Goal: Transaction & Acquisition: Purchase product/service

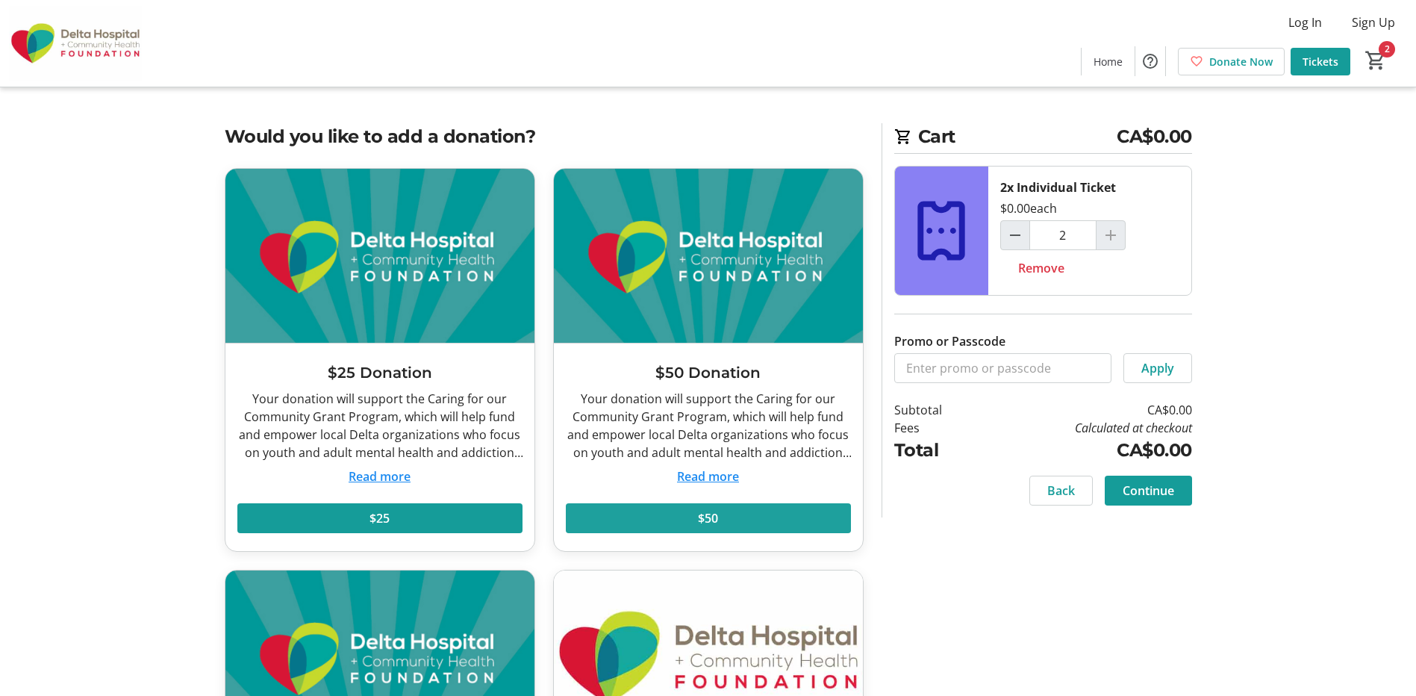
click at [741, 516] on span at bounding box center [708, 518] width 285 height 36
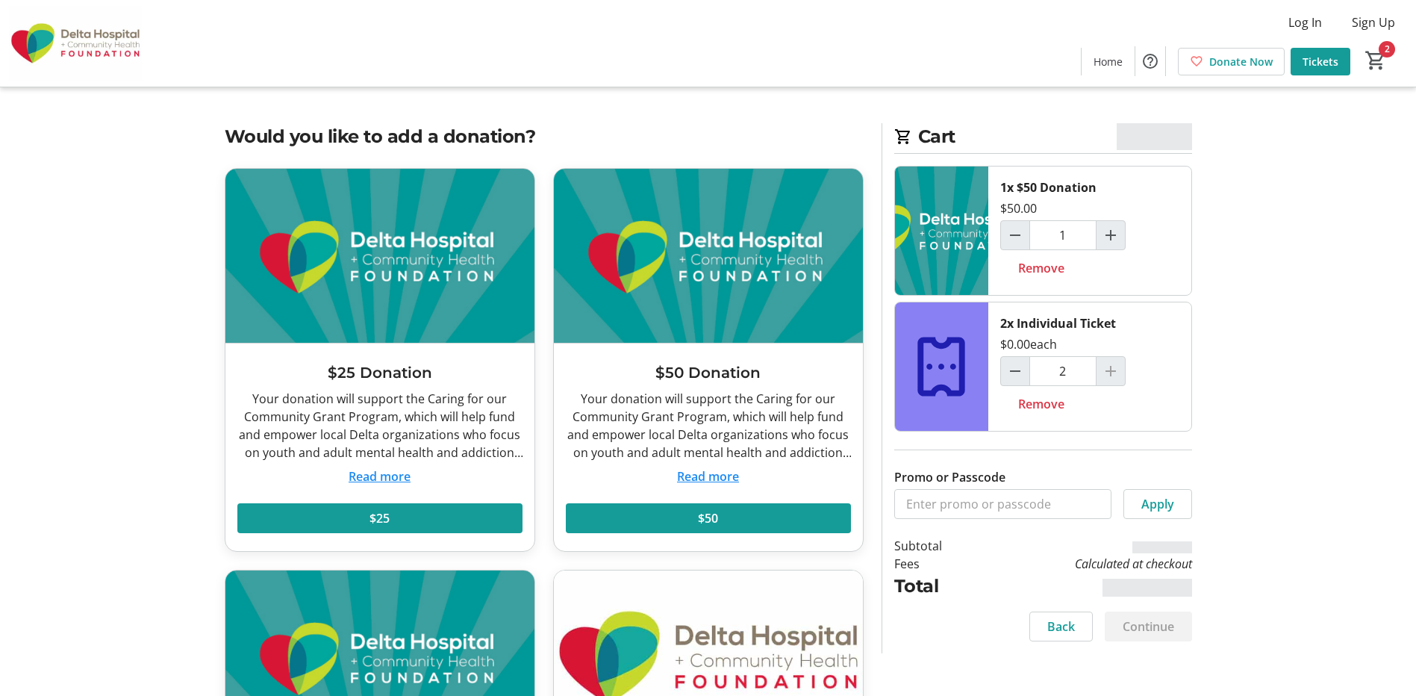
scroll to position [224, 0]
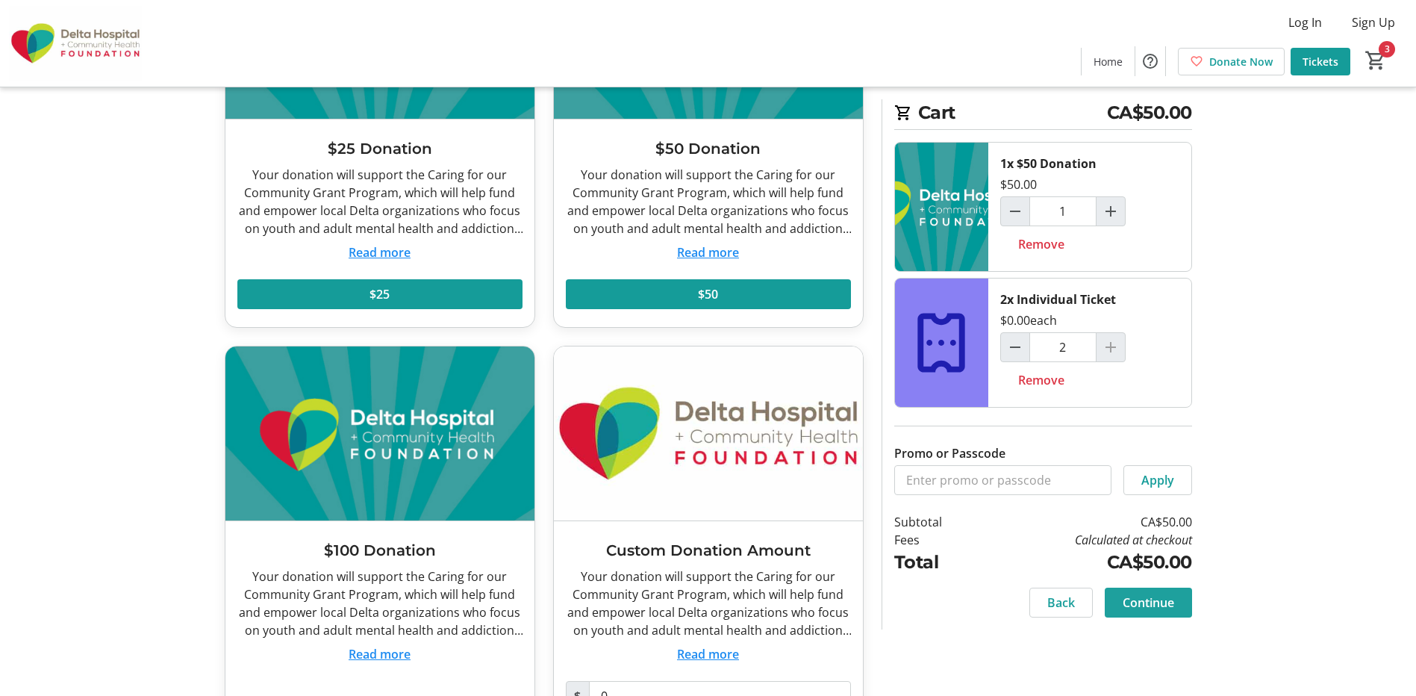
click at [1140, 602] on span "Continue" at bounding box center [1149, 603] width 52 height 18
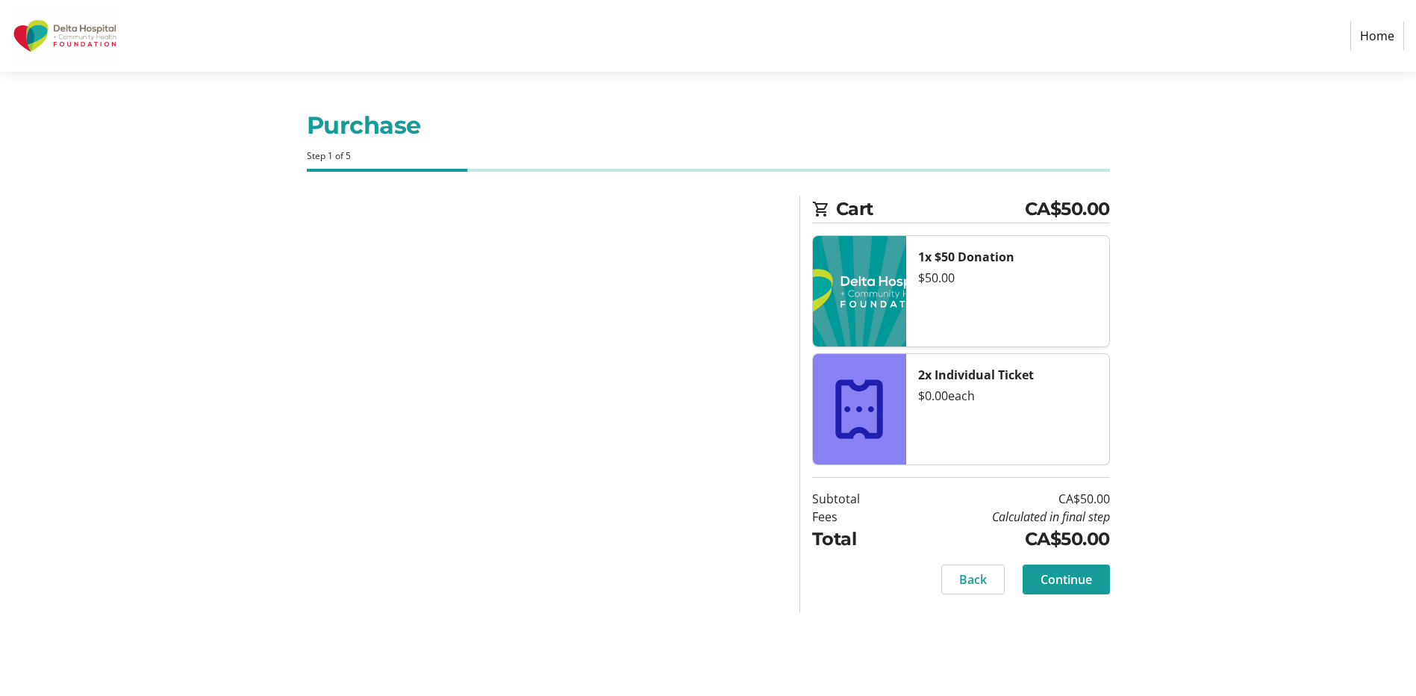
select select "CA"
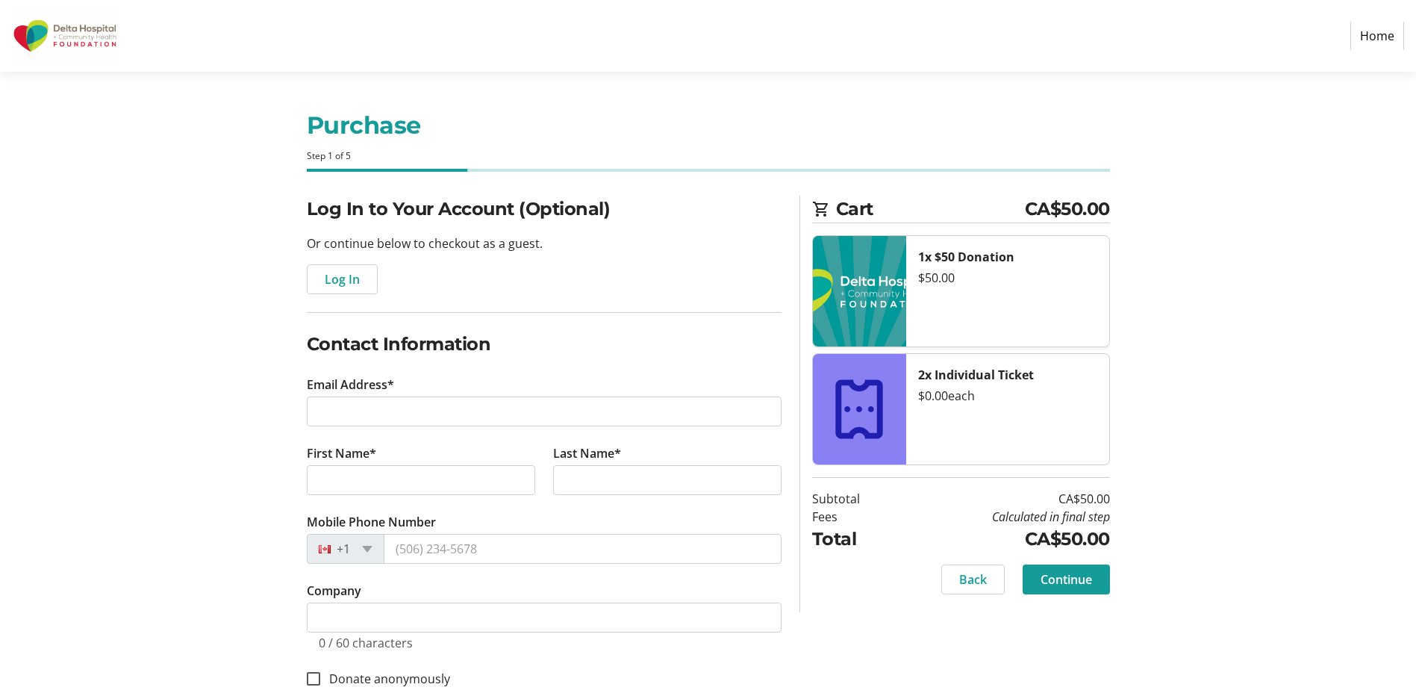
scroll to position [149, 0]
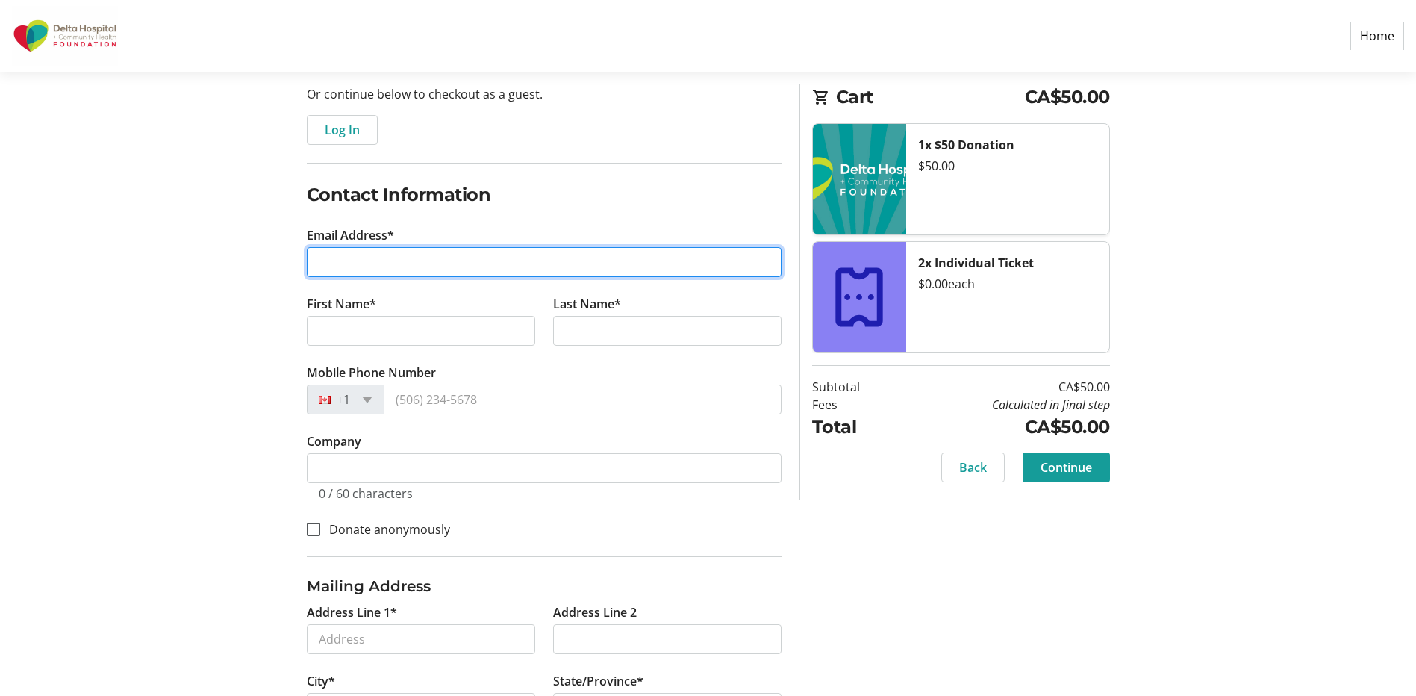
drag, startPoint x: 370, startPoint y: 255, endPoint x: 411, endPoint y: 264, distance: 42.6
click at [370, 255] on input "Email Address*" at bounding box center [544, 262] width 475 height 30
type input "[EMAIL_ADDRESS][DOMAIN_NAME]"
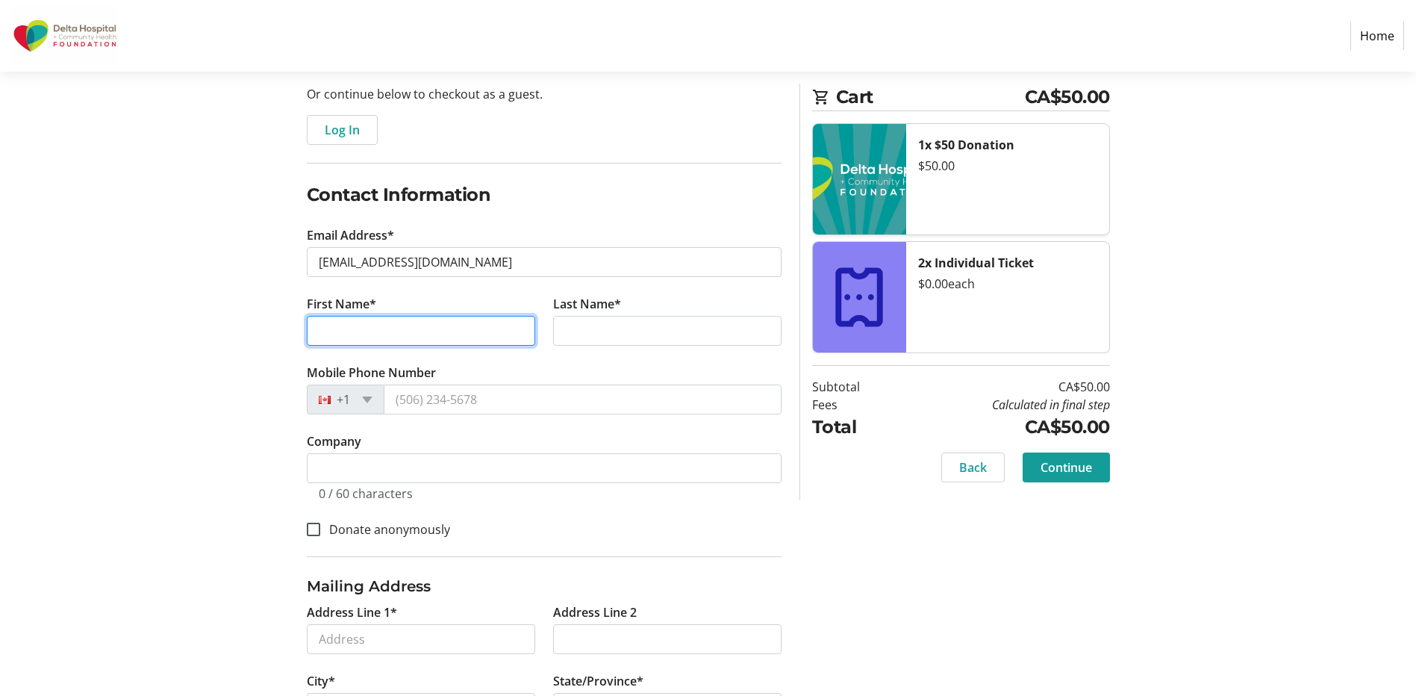
type input "[PERSON_NAME]"
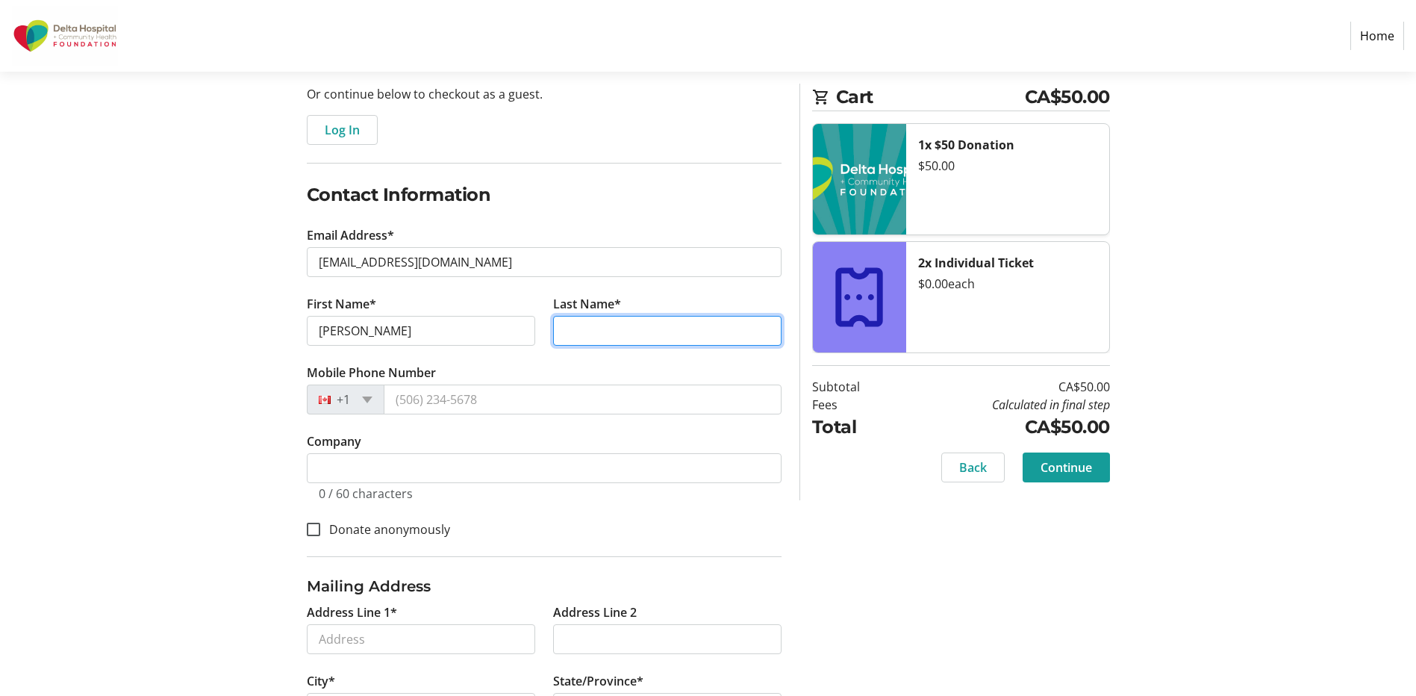
type input "[PERSON_NAME]"
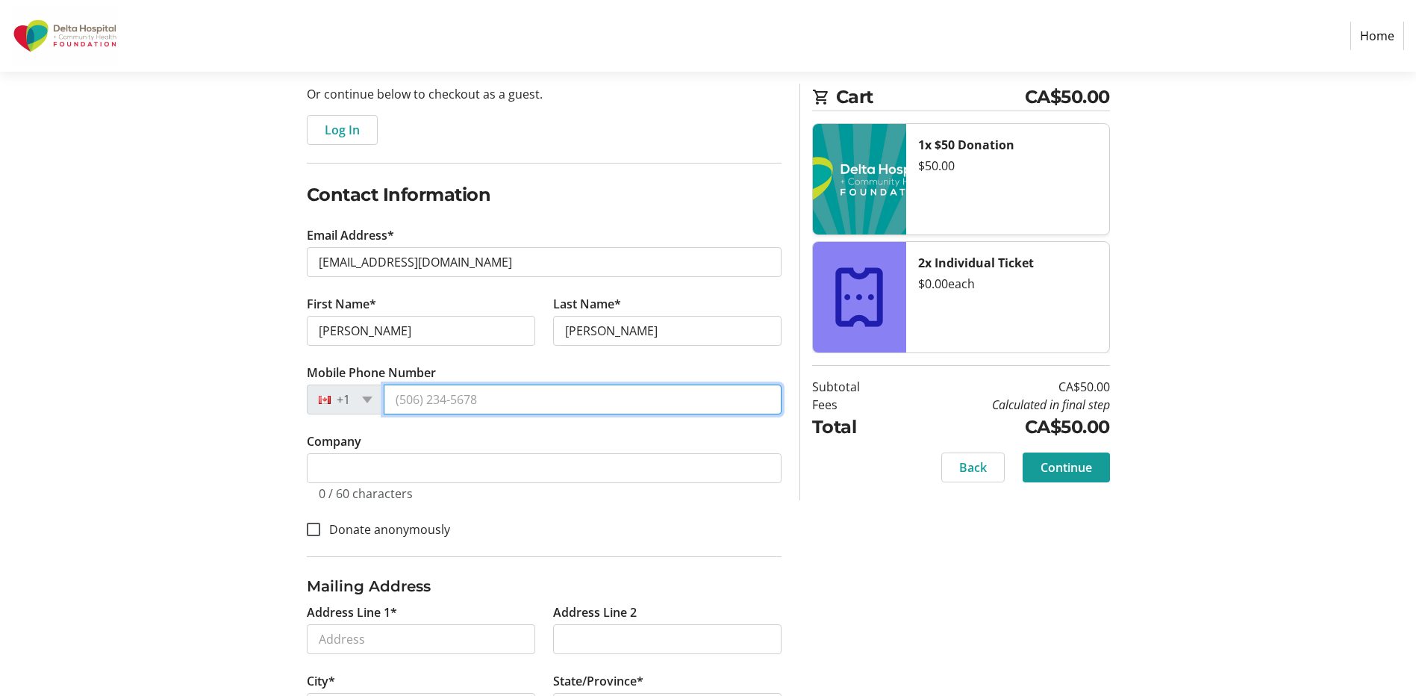
type input "[PHONE_NUMBER]"
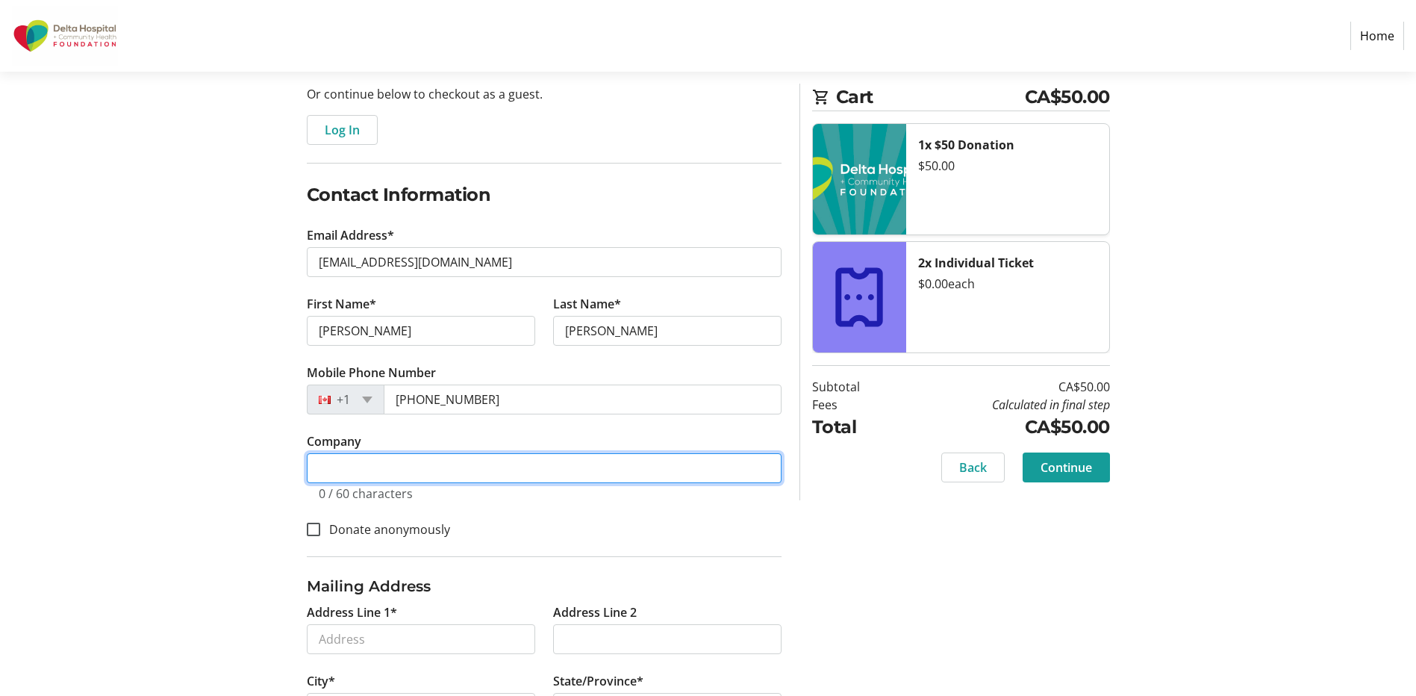
type input "Beach Grove Golf Club"
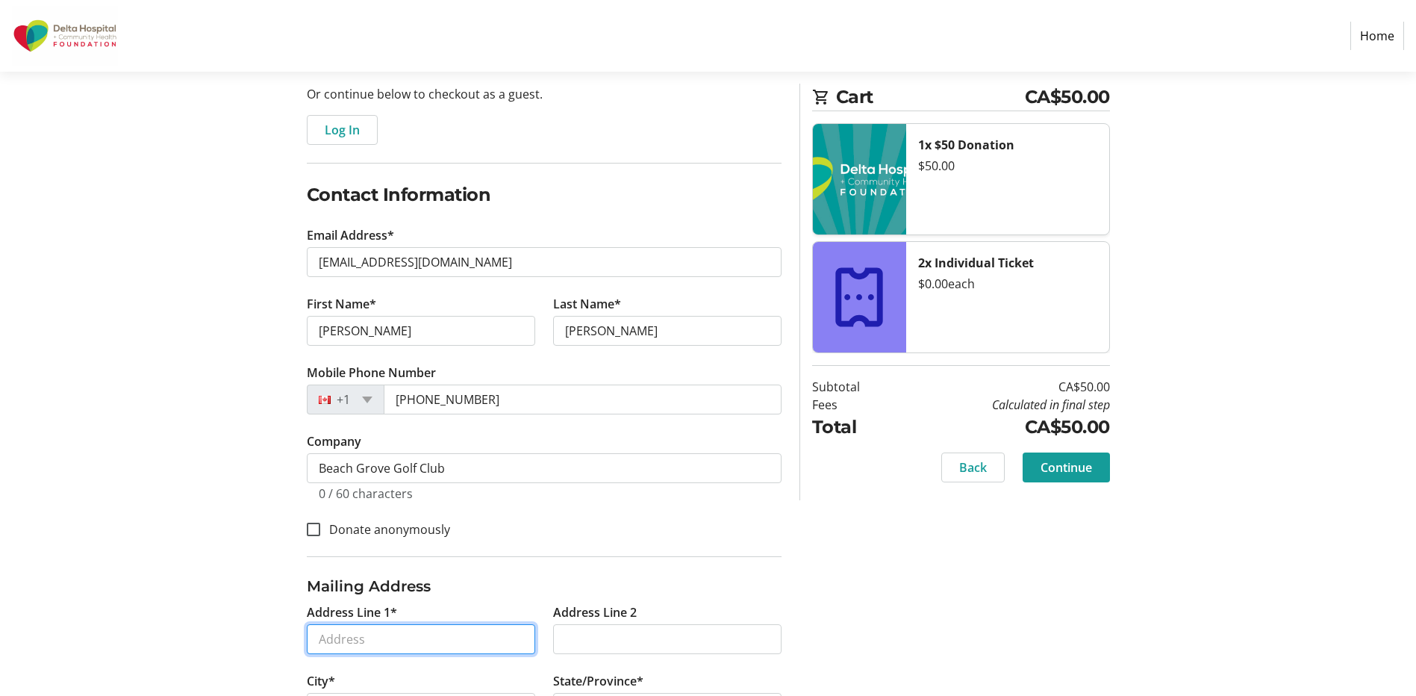
type input "[STREET_ADDRESS]"
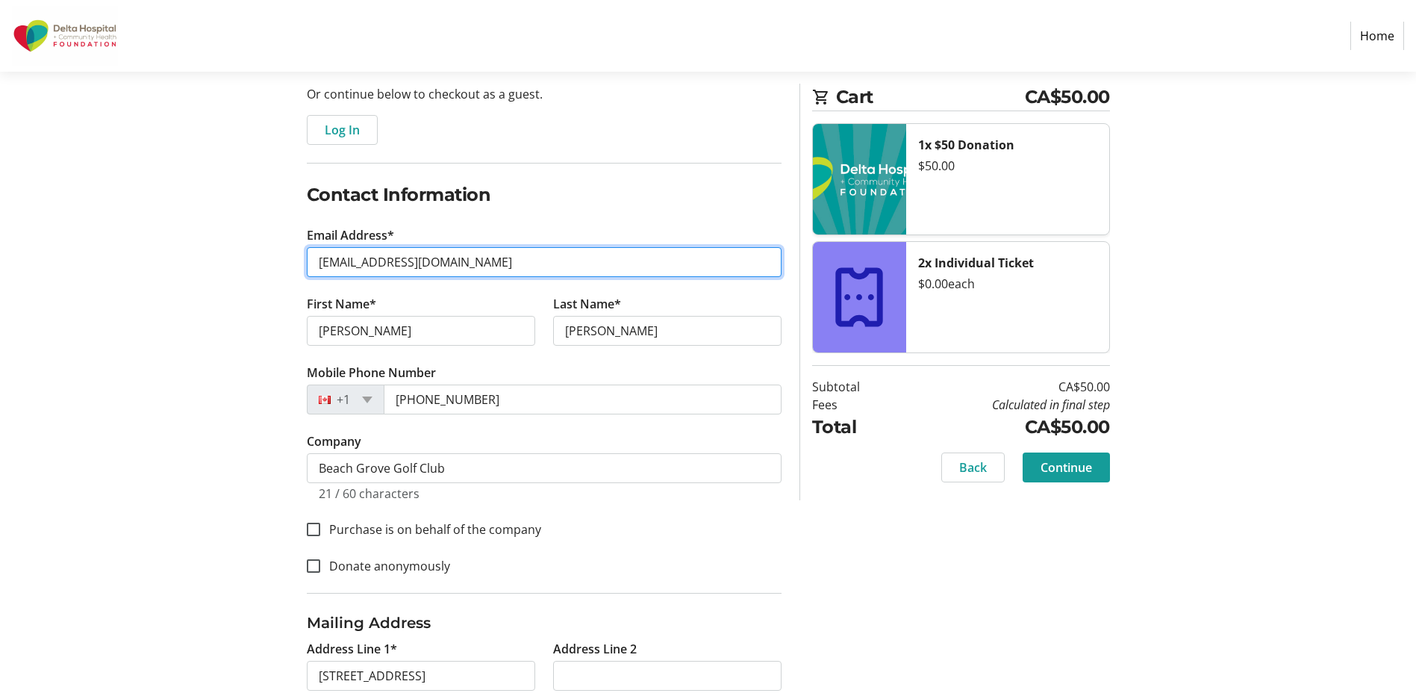
scroll to position [317, 0]
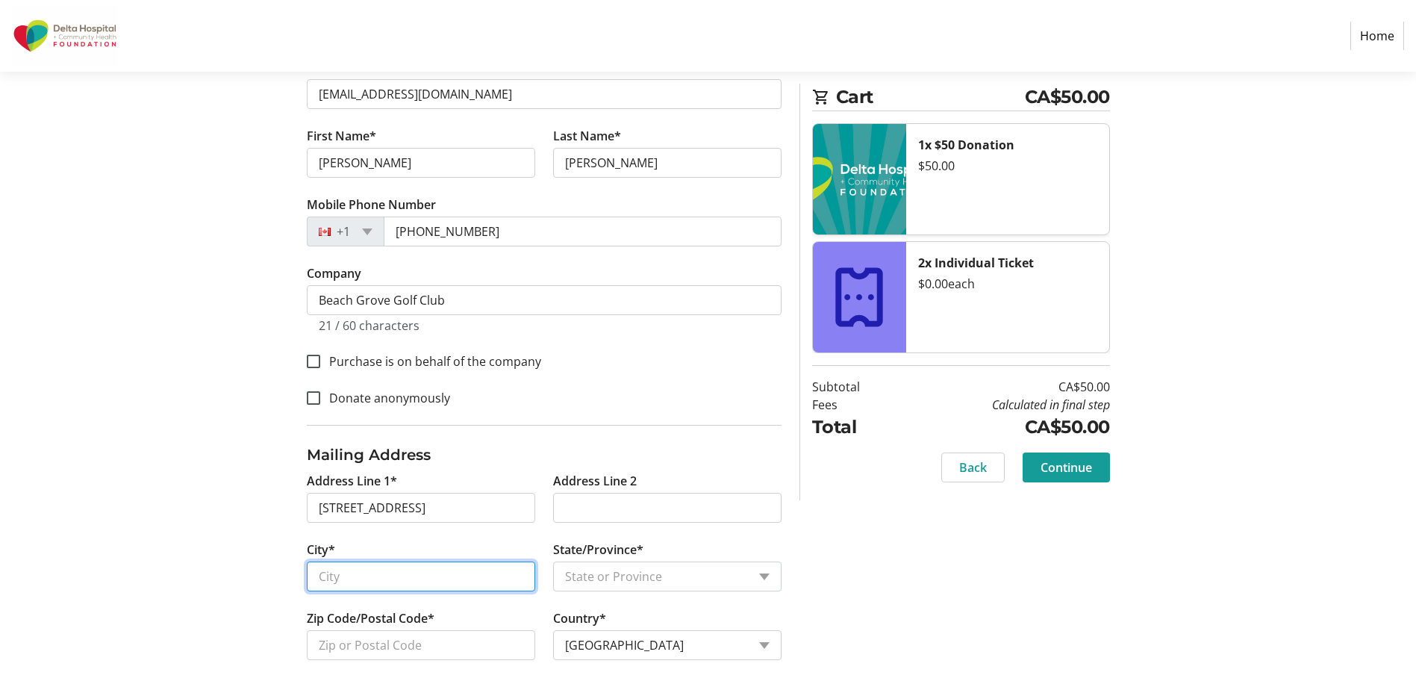
click at [423, 580] on input "City*" at bounding box center [421, 576] width 228 height 30
type input "delta"
click at [417, 567] on input "delta" at bounding box center [421, 576] width 228 height 30
drag, startPoint x: 414, startPoint y: 567, endPoint x: 305, endPoint y: 574, distance: 109.2
click at [305, 574] on tr-form-field "City* delta" at bounding box center [421, 584] width 246 height 87
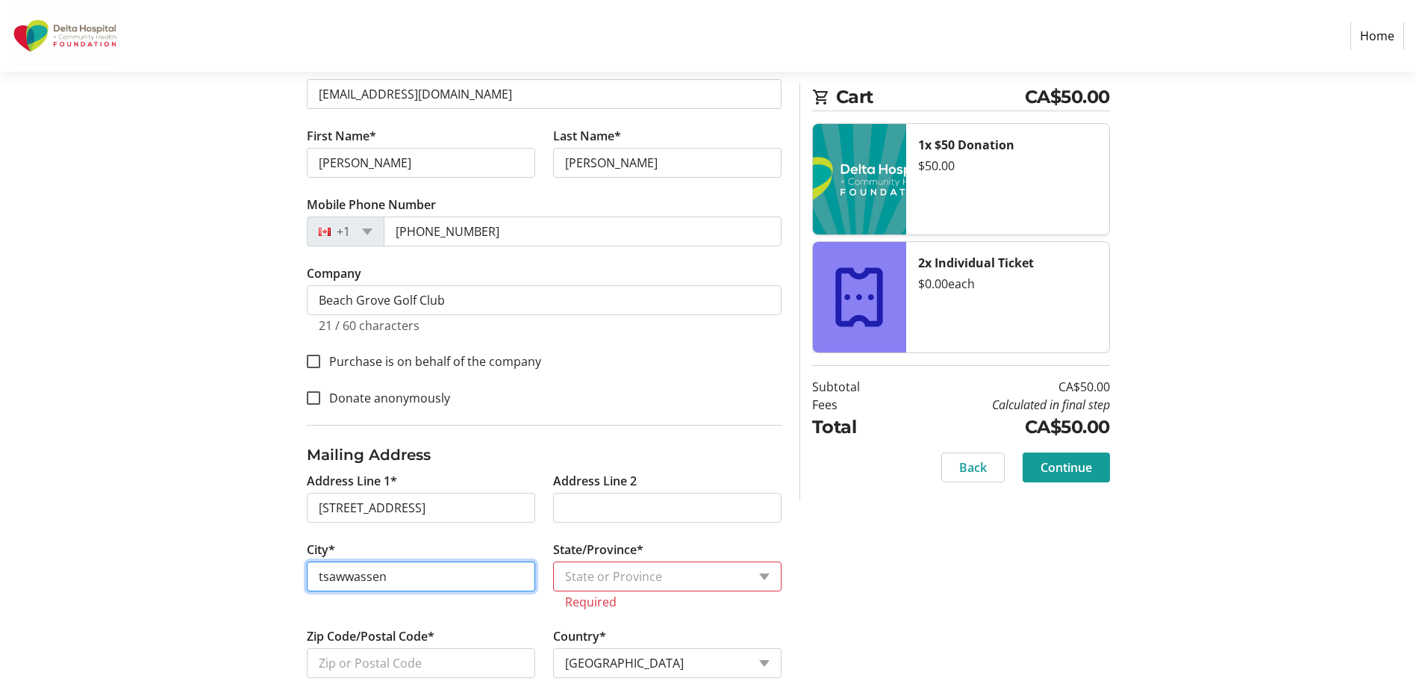
type input "tsawwassen"
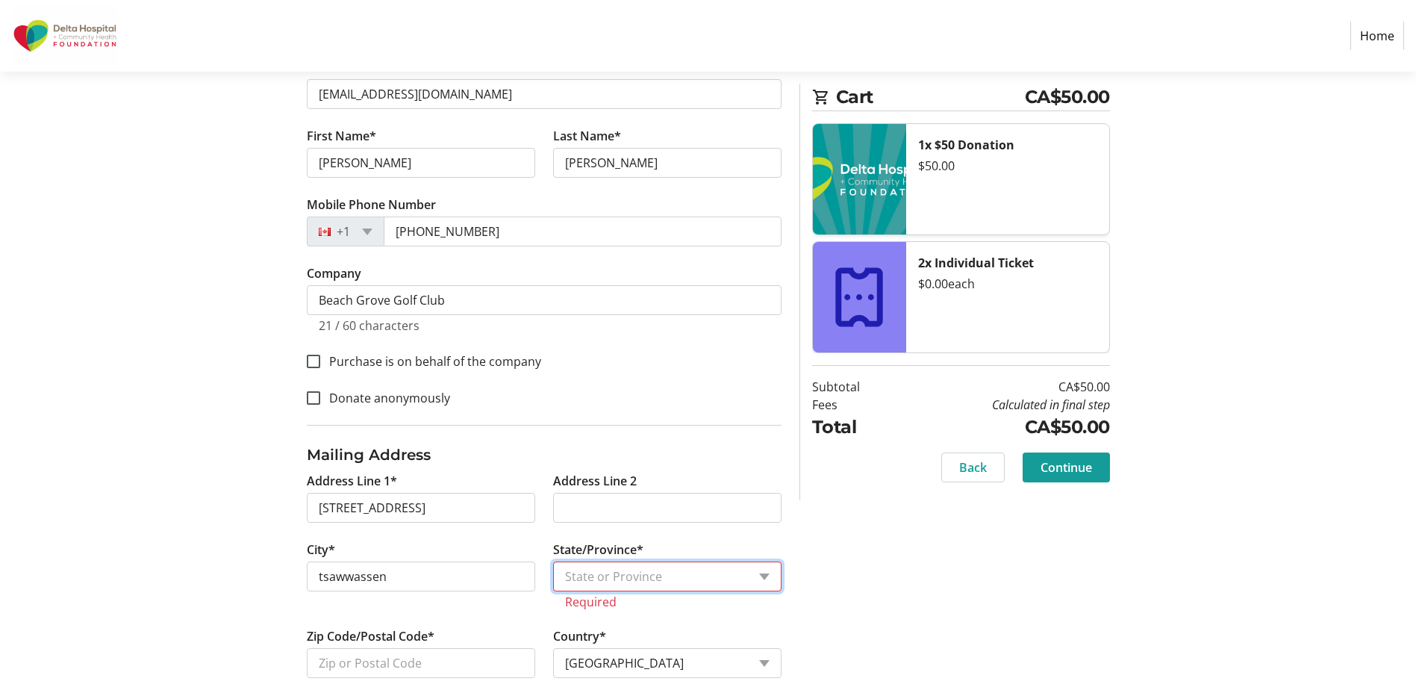
click at [667, 573] on select "State or Province State or Province [GEOGRAPHIC_DATA] [GEOGRAPHIC_DATA] [GEOGRA…" at bounding box center [667, 576] width 228 height 30
select select "BC"
click at [553, 561] on select "State or Province State or Province [GEOGRAPHIC_DATA] [GEOGRAPHIC_DATA] [GEOGRA…" at bounding box center [667, 576] width 228 height 30
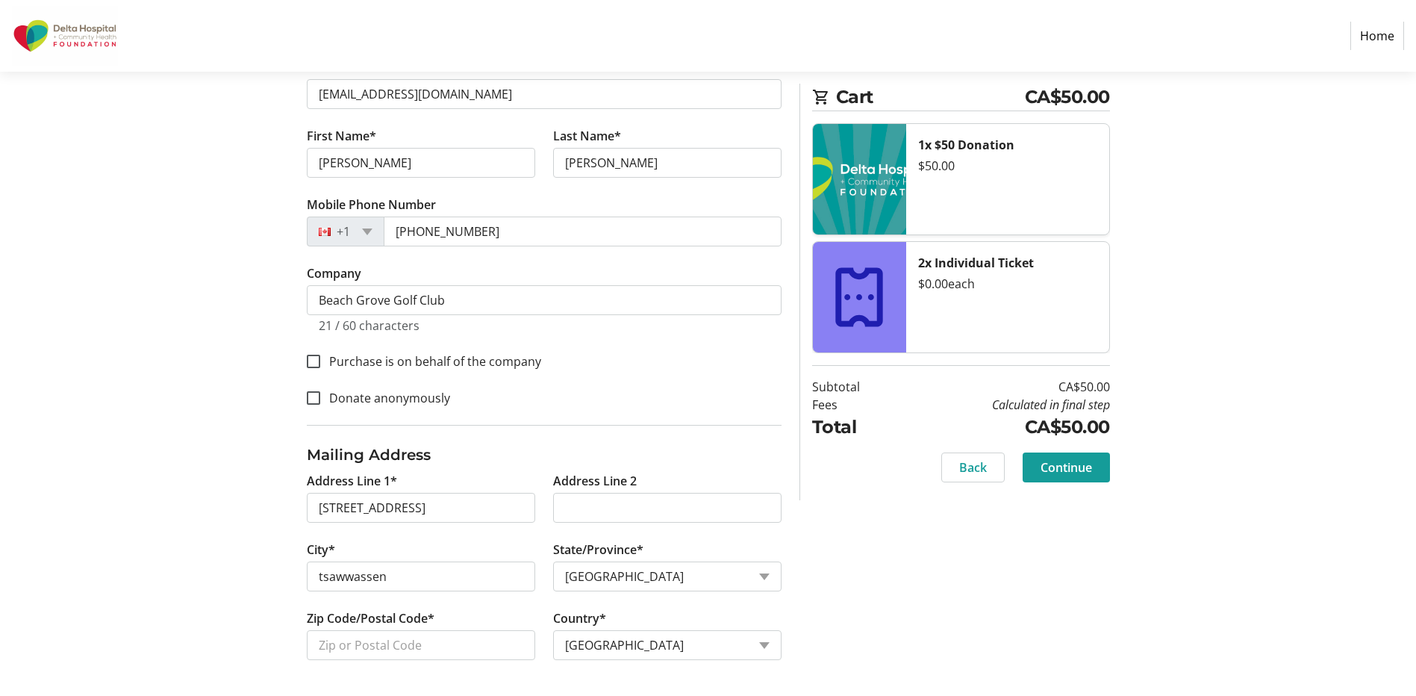
click at [892, 586] on div "Log In to Your Account (Optional) Or continue below to checkout as a guest. Log…" at bounding box center [708, 286] width 985 height 817
click at [1080, 471] on span "Continue" at bounding box center [1067, 467] width 52 height 18
click at [1066, 465] on span "Continue" at bounding box center [1067, 467] width 52 height 18
type input "v4l2e2"
click at [1186, 664] on div "Log In to Your Account (Optional) Or continue below to checkout as a guest. Log…" at bounding box center [708, 286] width 985 height 817
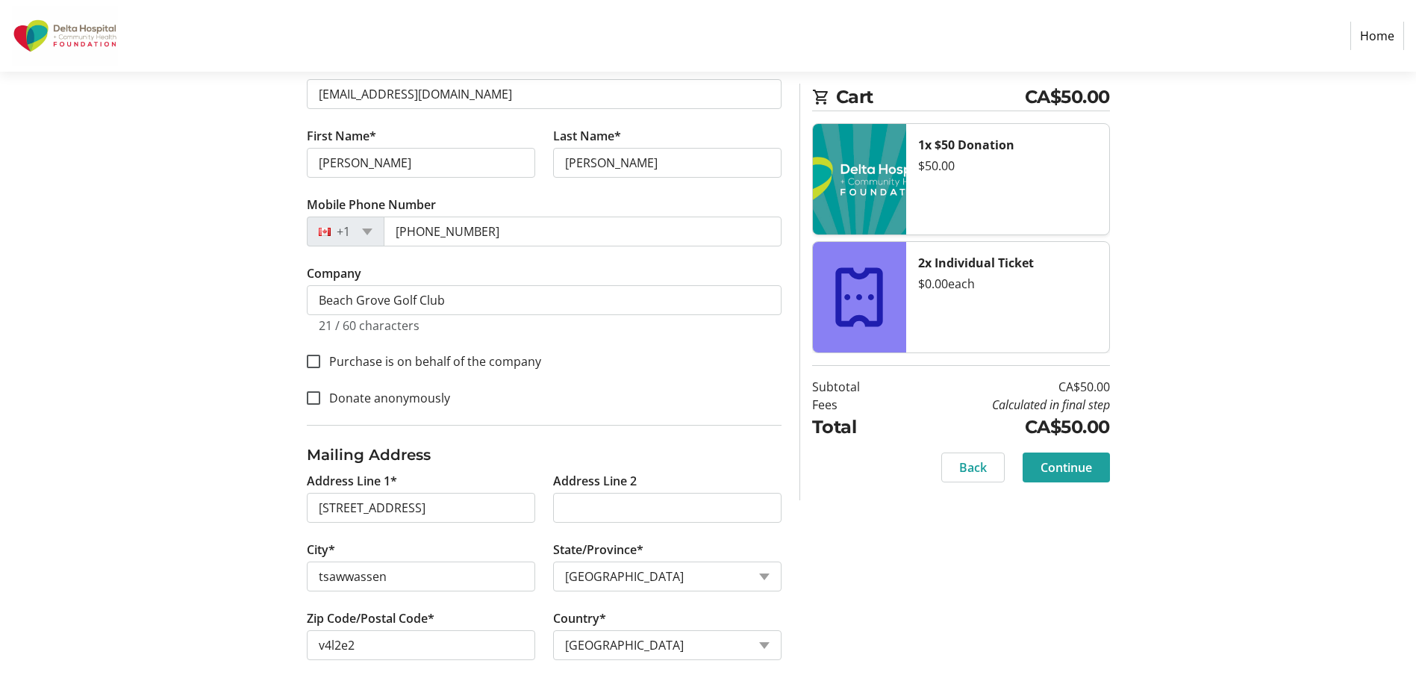
click at [1084, 469] on span "Continue" at bounding box center [1067, 467] width 52 height 18
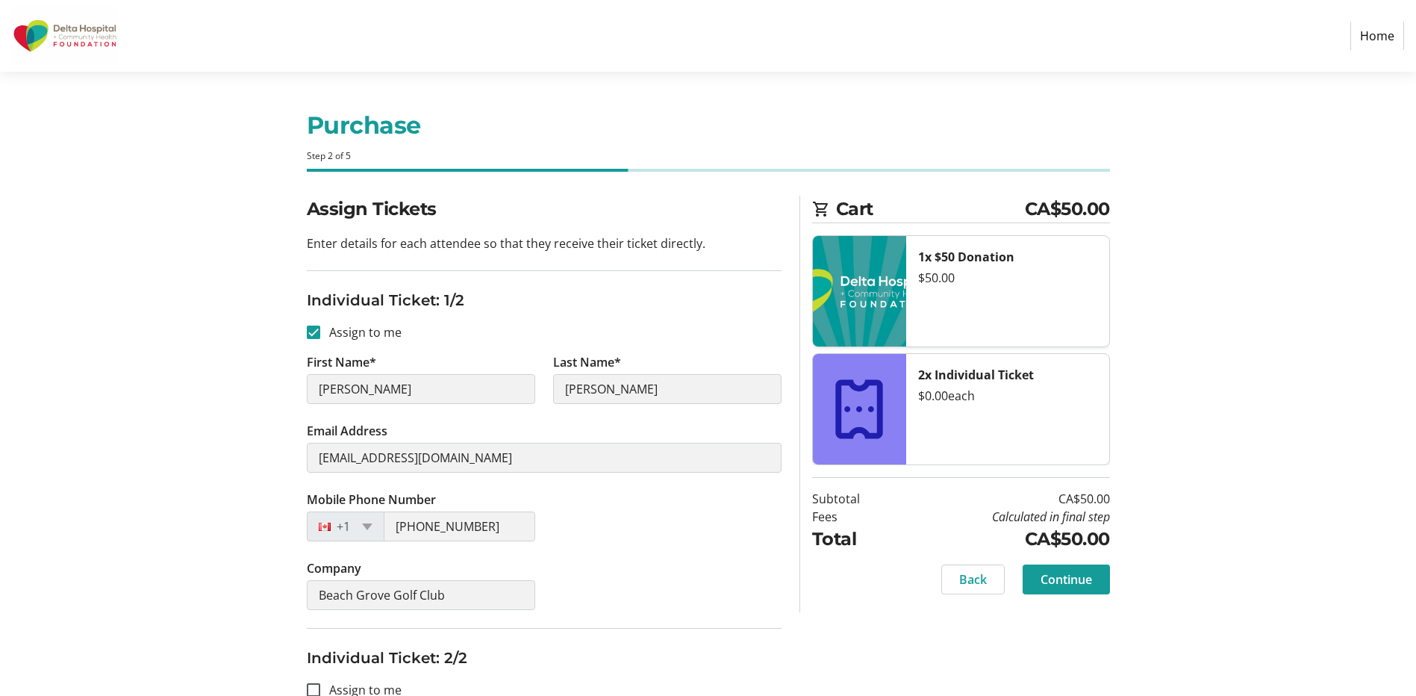
scroll to position [224, 0]
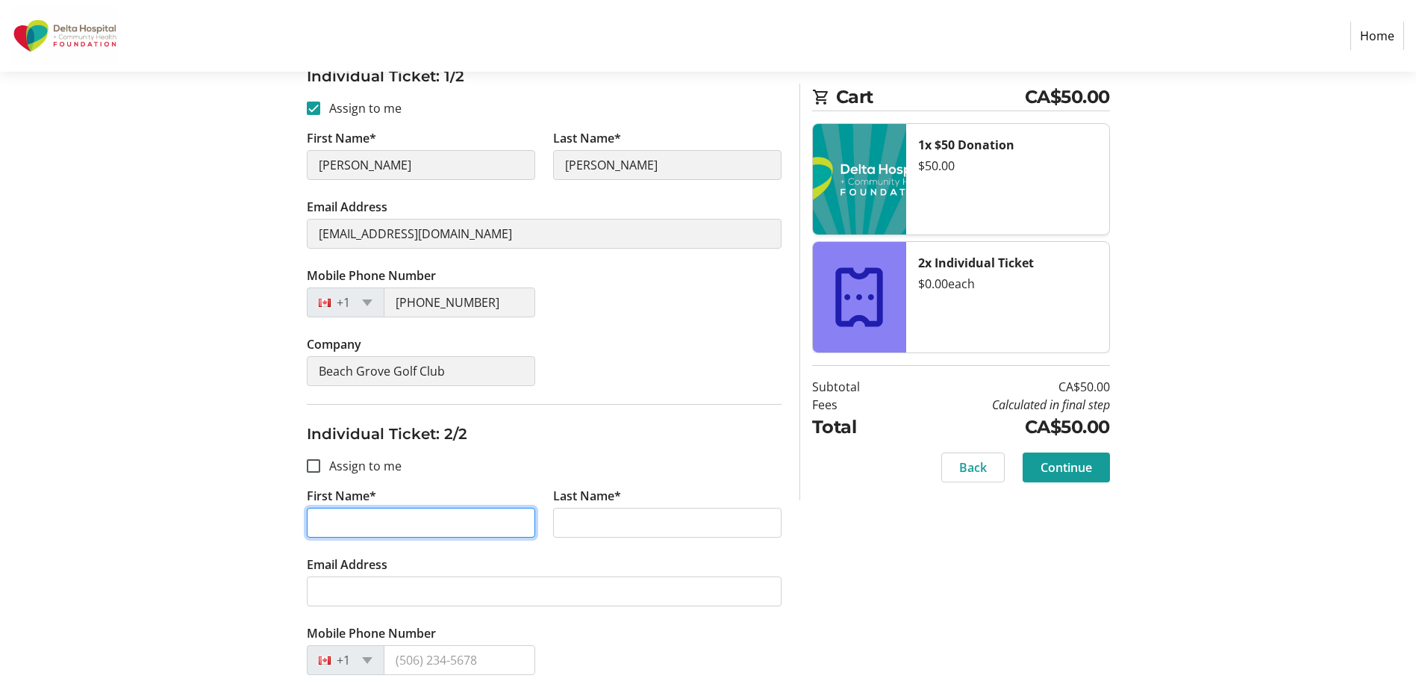
click at [361, 532] on input "First Name*" at bounding box center [421, 523] width 228 height 30
type input "Alysha"
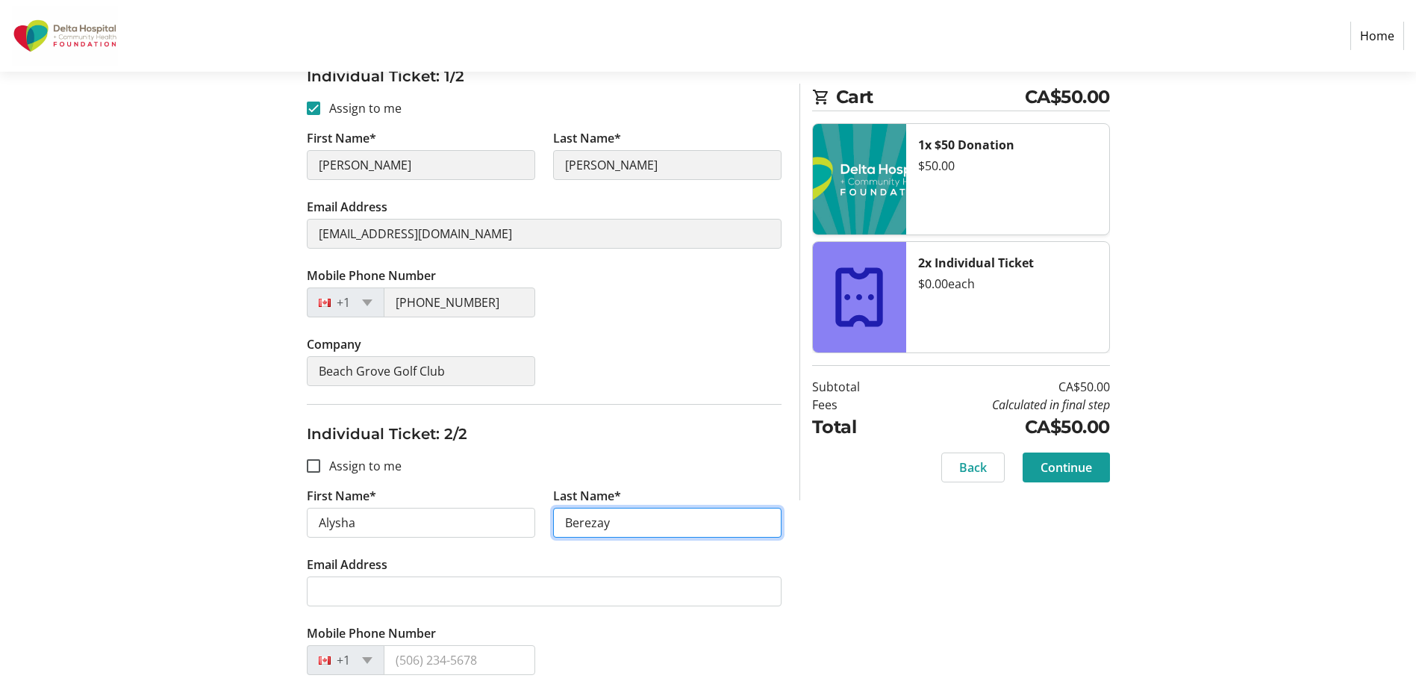
type input "Berezay"
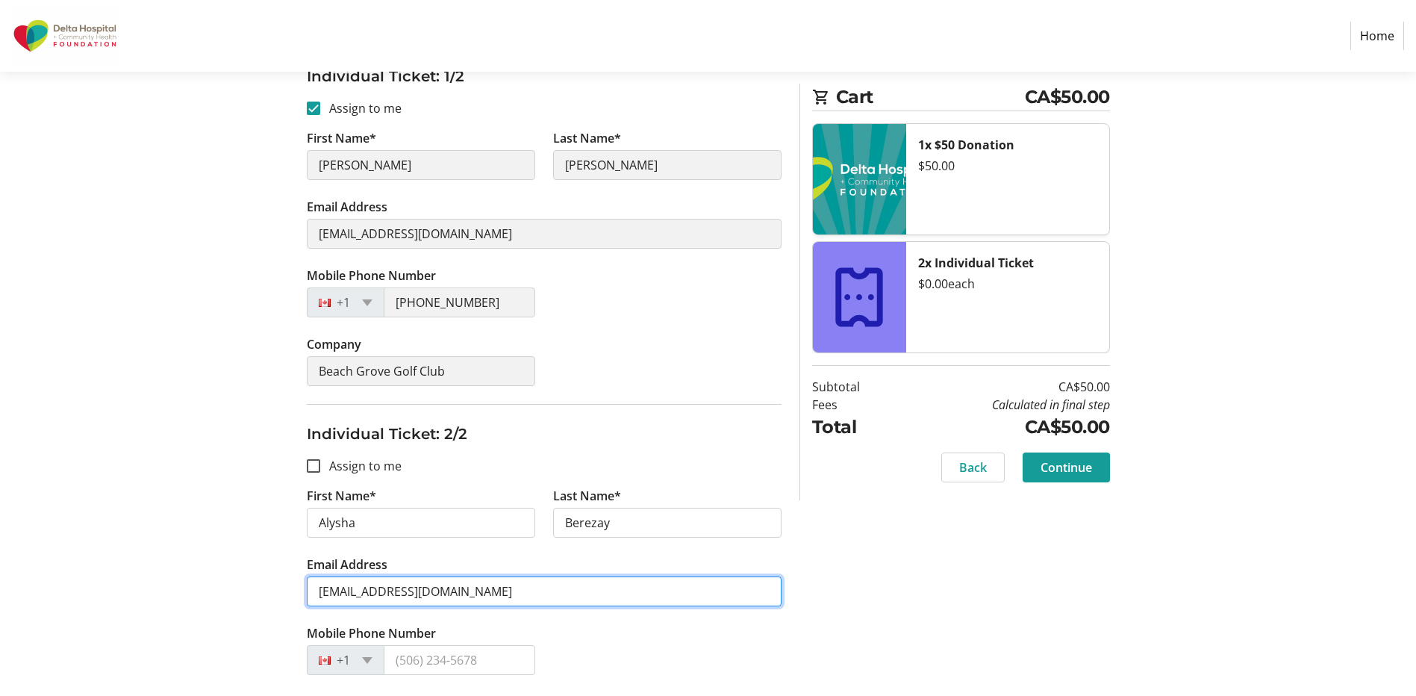
type input "[EMAIL_ADDRESS][DOMAIN_NAME]"
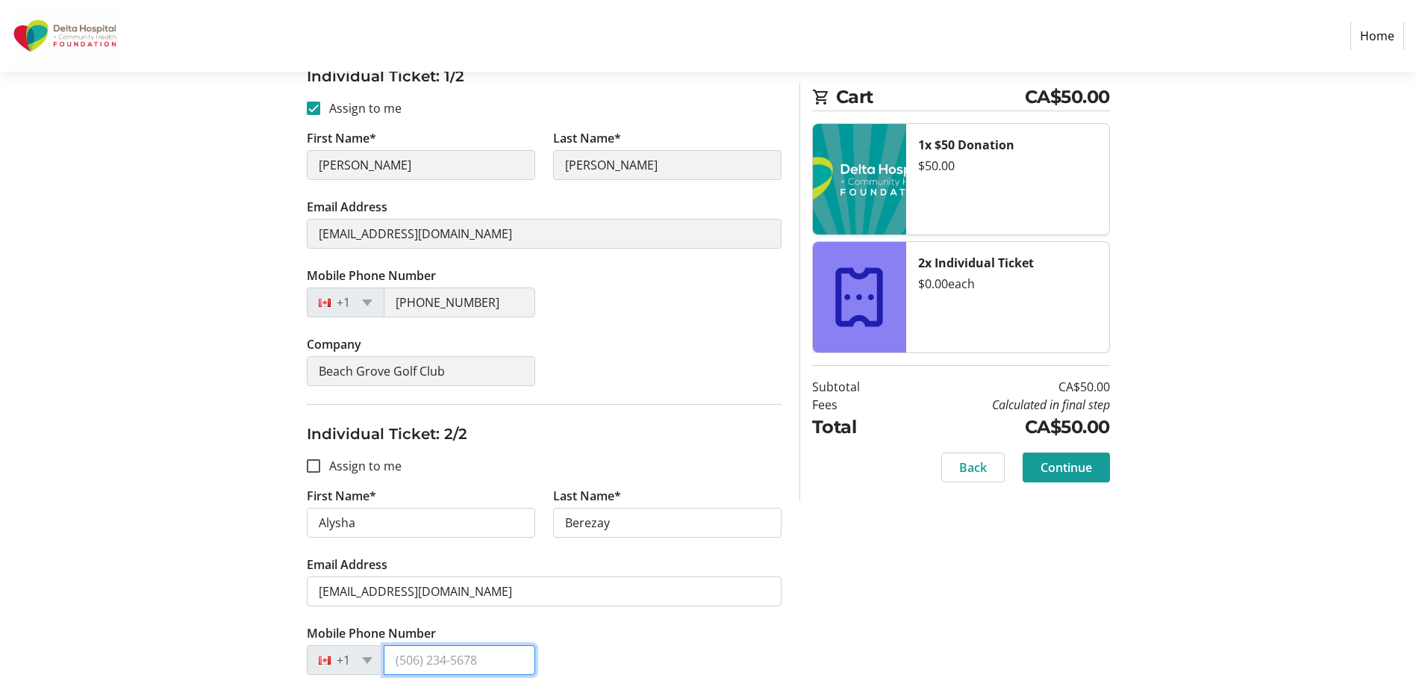
click at [419, 658] on input "Mobile Phone Number" at bounding box center [460, 660] width 152 height 30
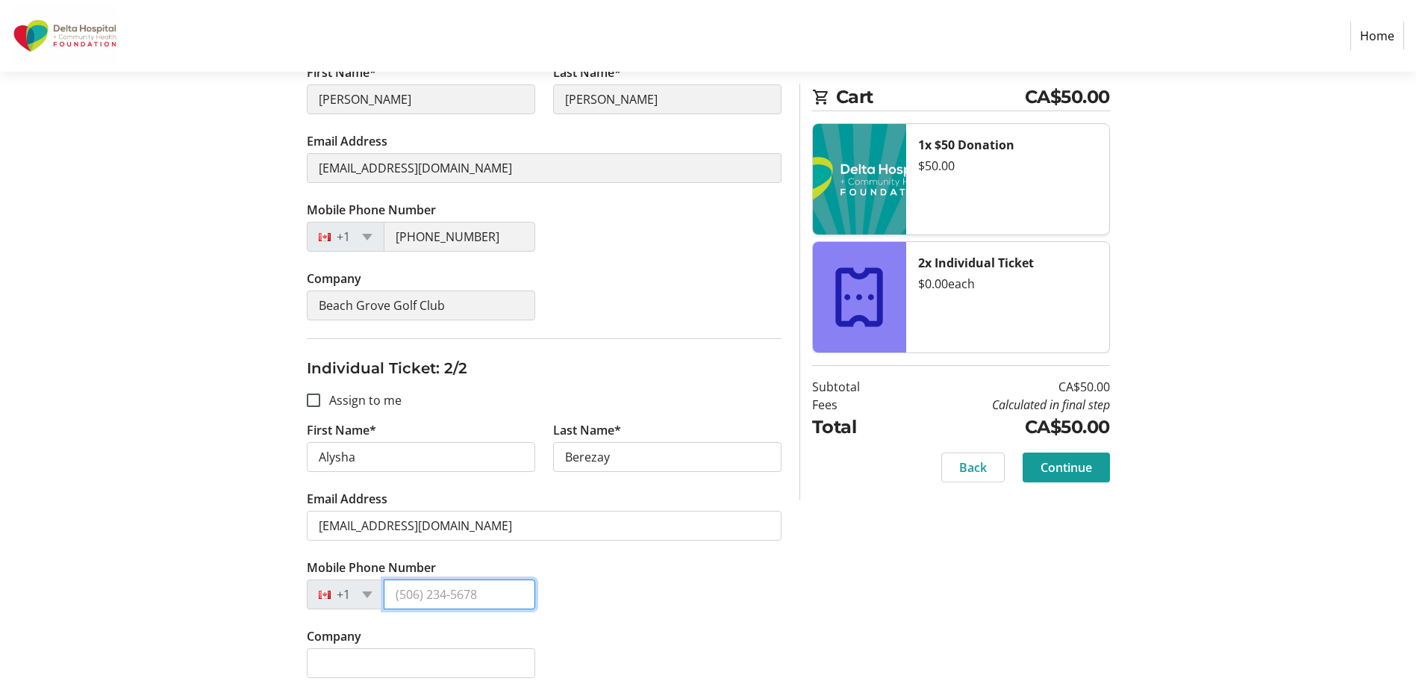
click at [434, 595] on input "Mobile Phone Number" at bounding box center [460, 594] width 152 height 30
type input "[PHONE_NUMBER]"
type input "Beach Grove Golf Club"
click at [794, 623] on div "Assign Tickets Enter details for each attendee so that they receive their ticke…" at bounding box center [708, 301] width 985 height 790
click at [1063, 474] on span "Continue" at bounding box center [1067, 467] width 52 height 18
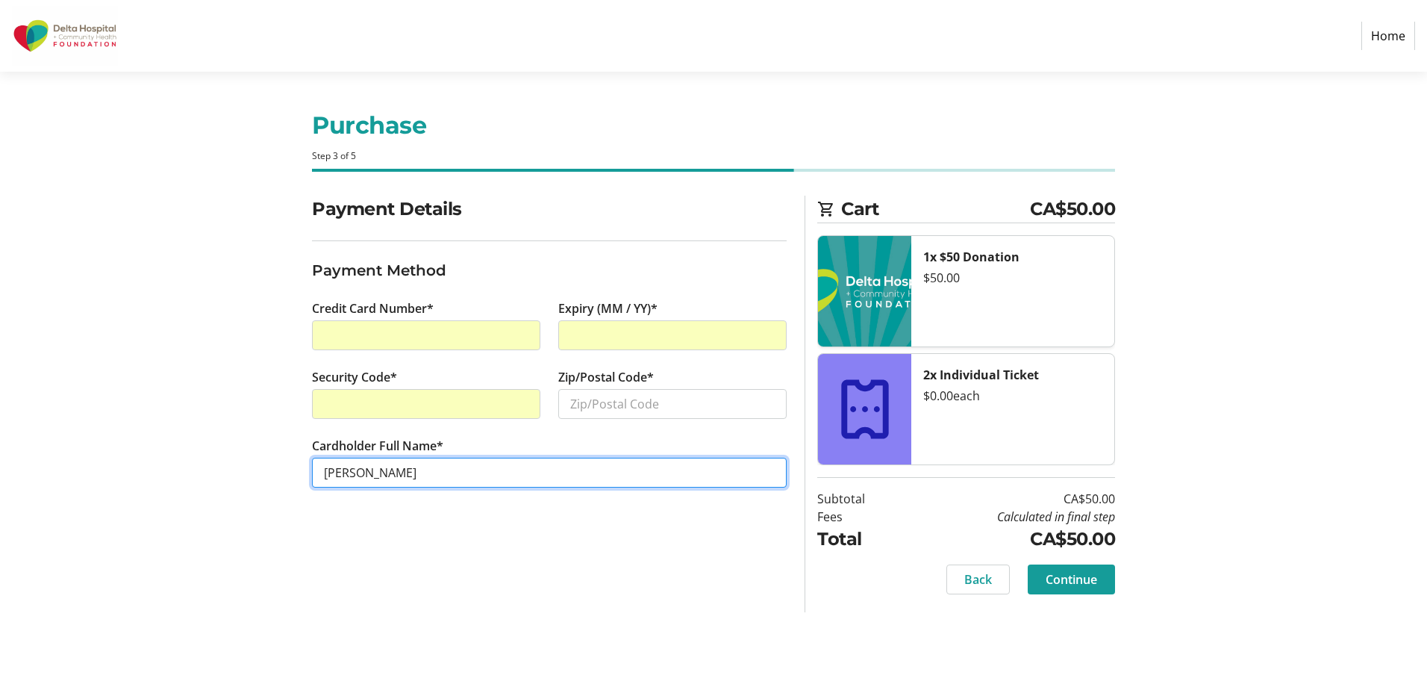
click at [420, 466] on input "[PERSON_NAME]" at bounding box center [549, 473] width 475 height 30
type input "[PERSON_NAME]"
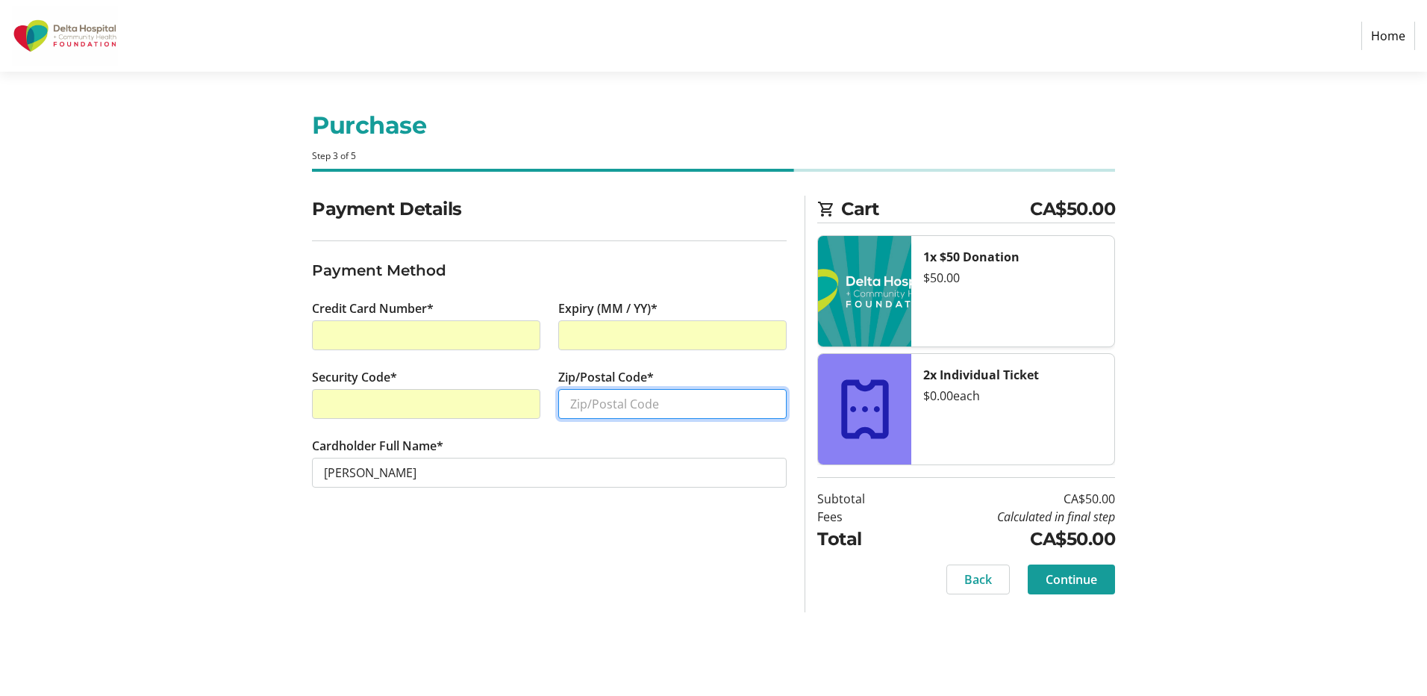
click at [590, 391] on input "Zip/Postal Code*" at bounding box center [672, 404] width 228 height 30
type input "V4l2e2"
click at [1081, 571] on span "Continue" at bounding box center [1072, 579] width 52 height 18
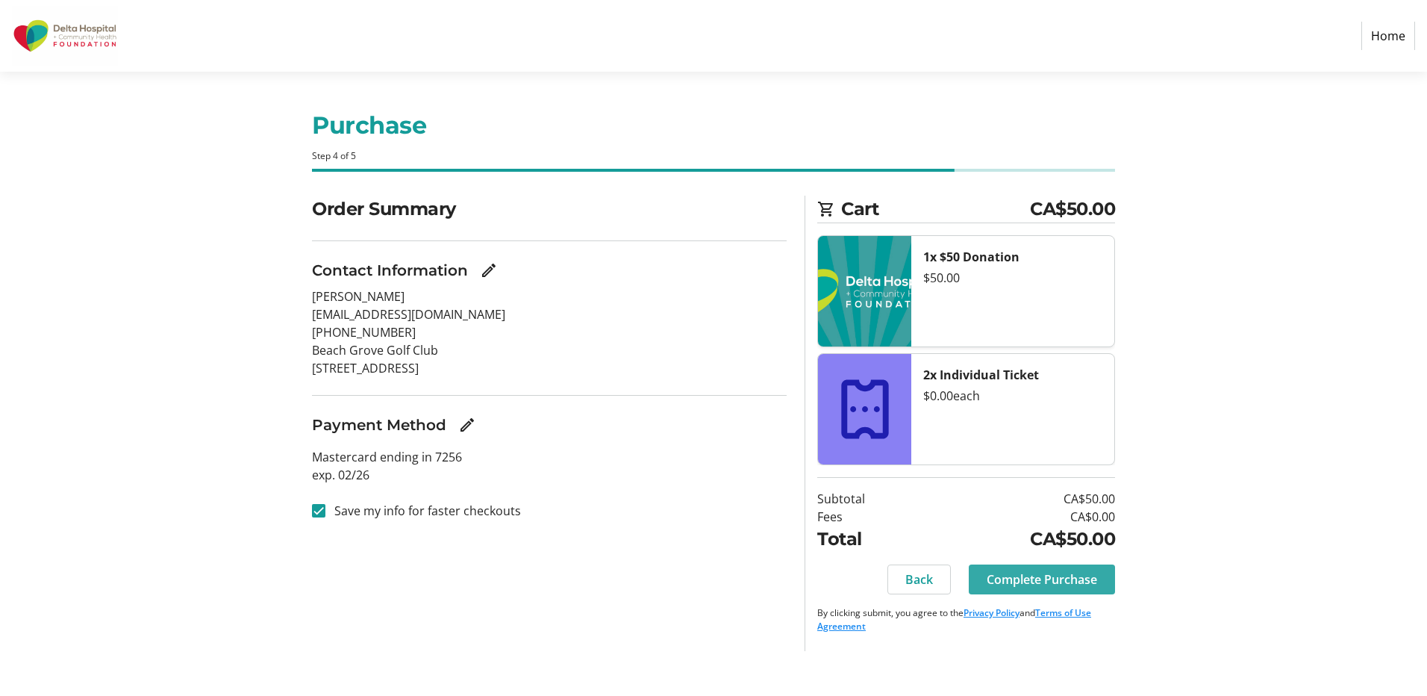
click at [1038, 575] on span "Complete Purchase" at bounding box center [1042, 579] width 110 height 18
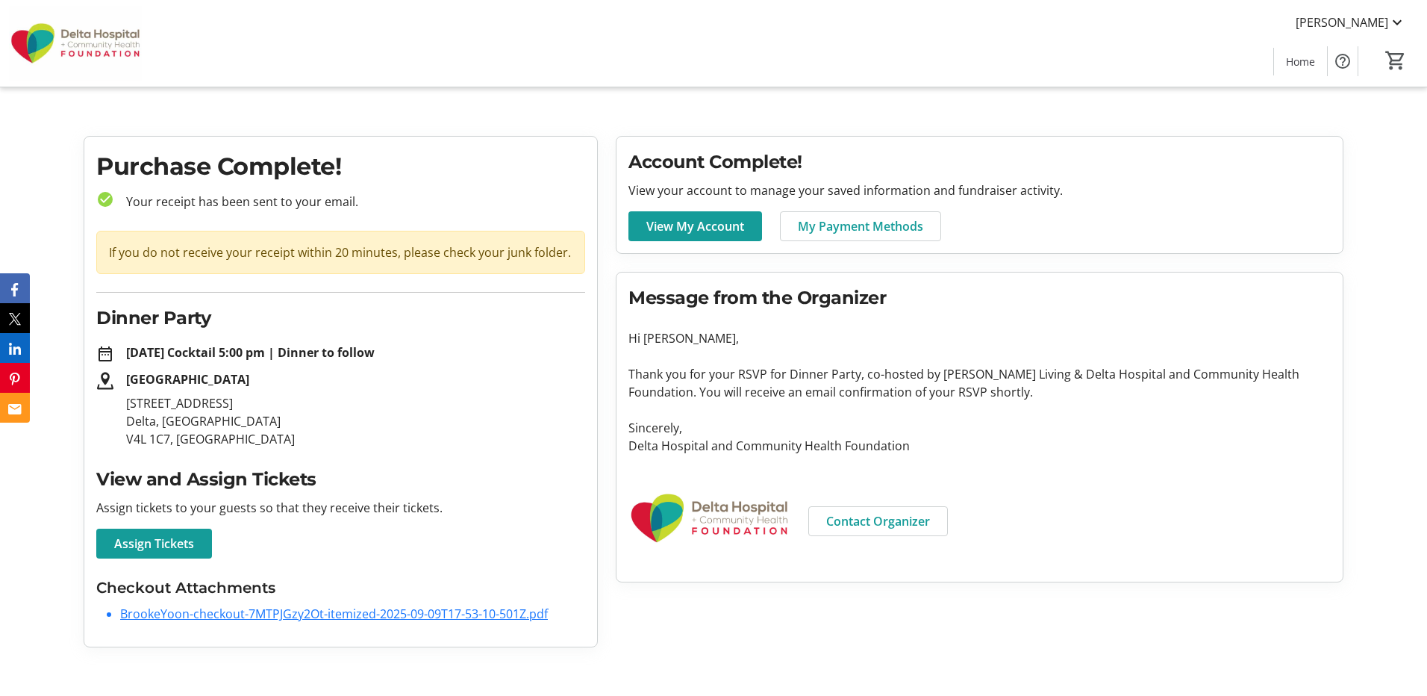
click at [227, 611] on link "BrookeYoon-checkout-7MTPJGzy2Ot-itemized-2025-09-09T17-53-10-501Z.pdf" at bounding box center [334, 613] width 428 height 16
click at [167, 545] on span "Assign Tickets" at bounding box center [154, 544] width 80 height 18
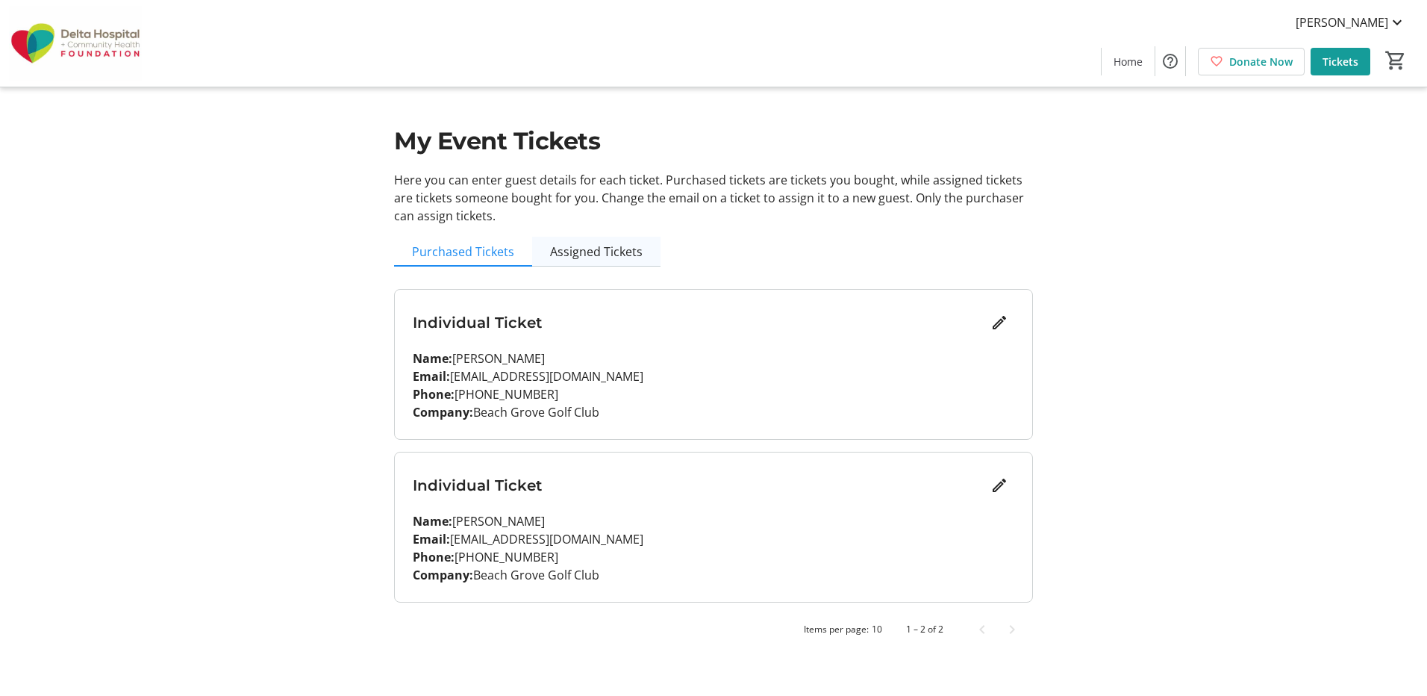
click at [611, 250] on span "Assigned Tickets" at bounding box center [596, 252] width 93 height 12
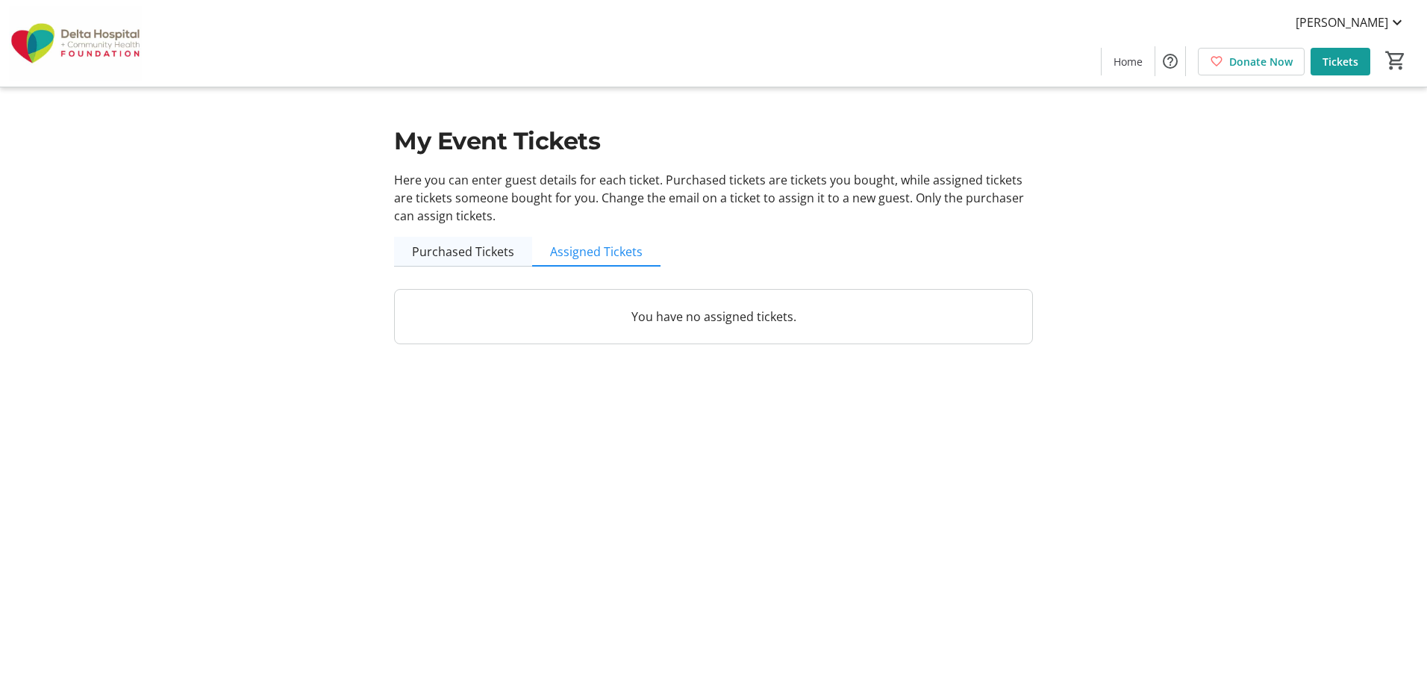
click at [479, 249] on span "Purchased Tickets" at bounding box center [463, 252] width 102 height 12
